Goal: Information Seeking & Learning: Find specific fact

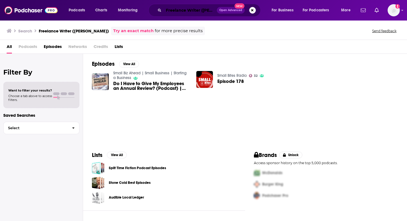
click at [174, 13] on input "Freelance Writer ([PERSON_NAME])" at bounding box center [190, 10] width 53 height 9
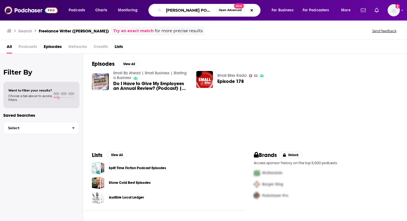
scroll to position [0, 2]
type input "[PERSON_NAME] PODCAST"
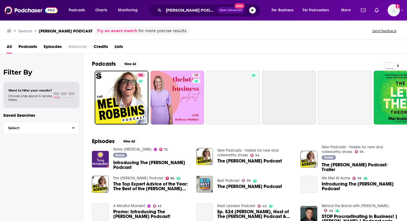
scroll to position [6, 0]
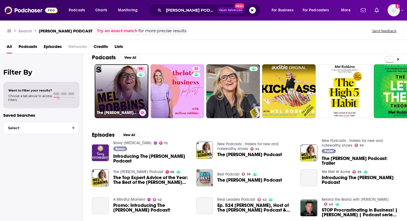
click at [129, 107] on link "98 The [PERSON_NAME] Podcast" at bounding box center [122, 91] width 54 height 54
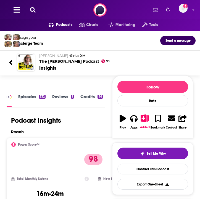
click at [10, 61] on icon at bounding box center [11, 62] width 4 height 7
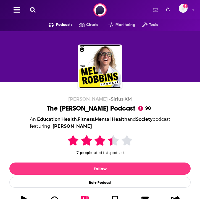
click at [20, 12] on icon at bounding box center [17, 9] width 7 height 7
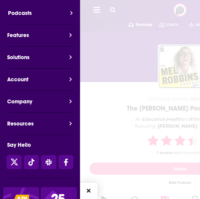
click at [45, 15] on button "Podcasts" at bounding box center [42, 16] width 80 height 15
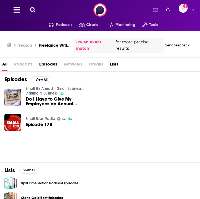
click at [33, 10] on icon at bounding box center [33, 10] width 6 height 6
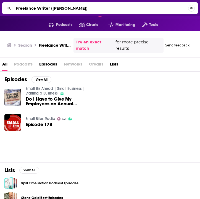
click at [99, 6] on input "Freelance Writer ([PERSON_NAME])" at bounding box center [101, 8] width 175 height 9
type input "something you should know"
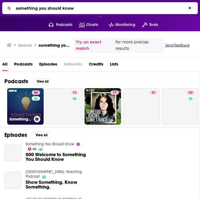
click at [26, 111] on link "86 Something You Should Know" at bounding box center [25, 106] width 37 height 37
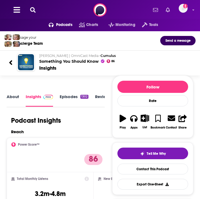
scroll to position [23, 0]
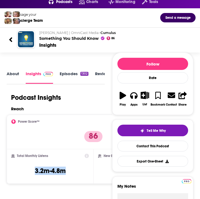
drag, startPoint x: 69, startPoint y: 171, endPoint x: 28, endPoint y: 170, distance: 41.2
click at [28, 170] on div "Total Monthly Listens 3.2m-4.8m" at bounding box center [50, 166] width 78 height 25
copy h3 "3.2m-4.8m"
